Goal: Navigation & Orientation: Find specific page/section

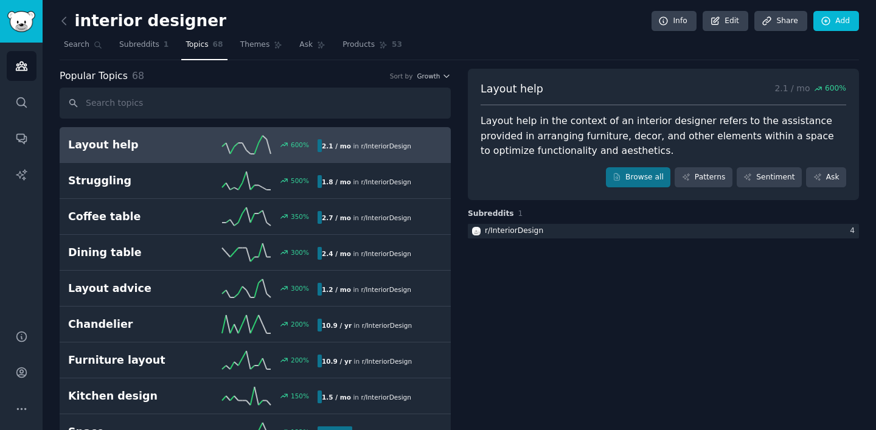
click at [590, 114] on div "Layout help in the context of an interior designer refers to the assistance pro…" at bounding box center [664, 136] width 366 height 45
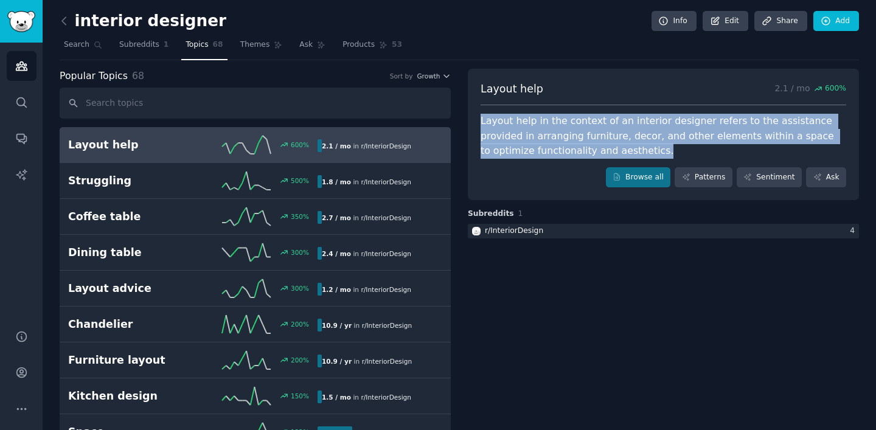
click at [590, 114] on div "Layout help in the context of an interior designer refers to the assistance pro…" at bounding box center [664, 136] width 366 height 45
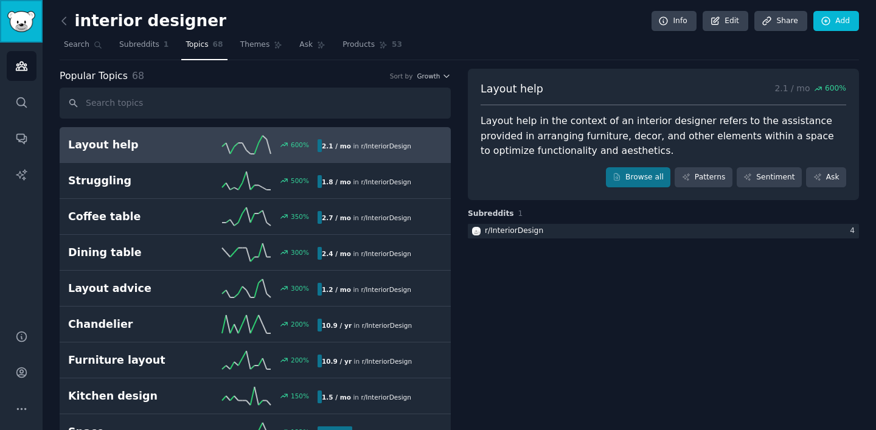
click at [22, 32] on img "Sidebar" at bounding box center [21, 21] width 28 height 21
